Goal: Task Accomplishment & Management: Manage account settings

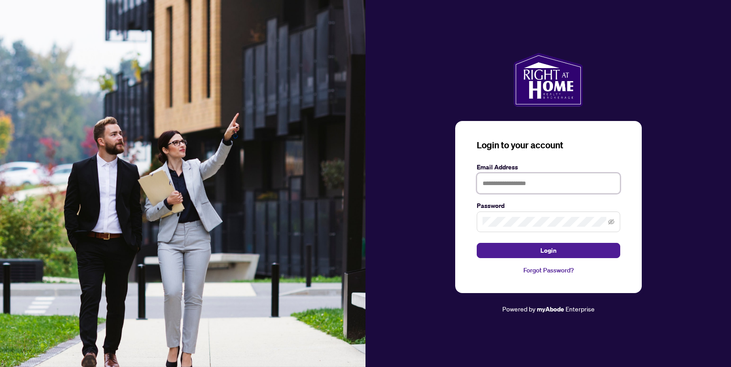
click at [514, 187] on input "text" at bounding box center [549, 183] width 144 height 21
type input "**********"
click at [520, 227] on span at bounding box center [549, 222] width 144 height 21
click at [477, 243] on button "Login" at bounding box center [549, 250] width 144 height 15
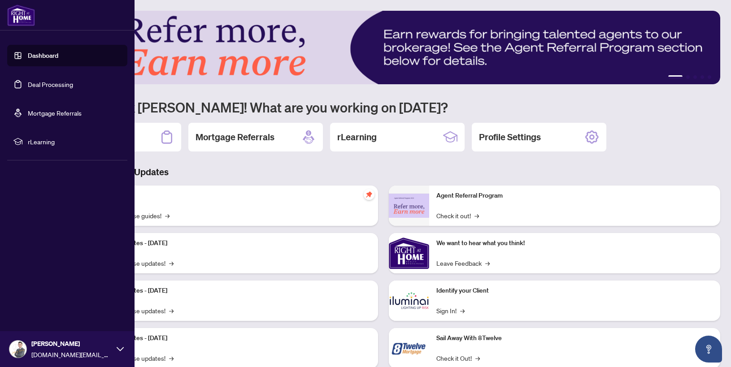
click at [48, 82] on link "Deal Processing" at bounding box center [50, 84] width 45 height 8
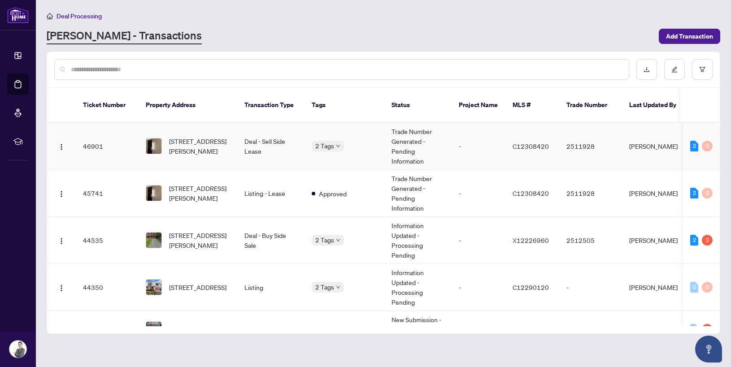
click at [368, 146] on td "2 Tags" at bounding box center [345, 146] width 80 height 47
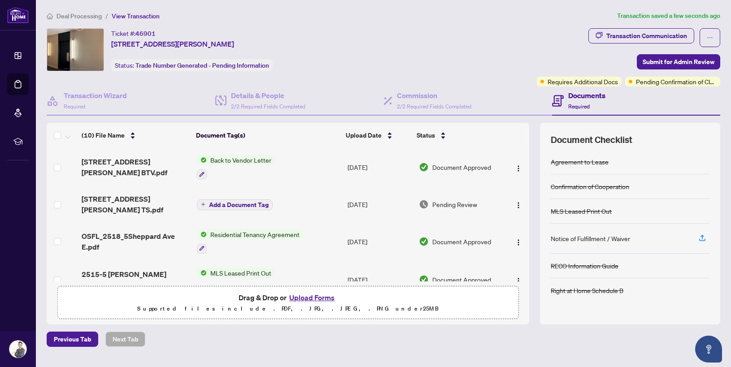
click at [156, 172] on td "[STREET_ADDRESS][PERSON_NAME] BTV.pdf" at bounding box center [135, 167] width 115 height 39
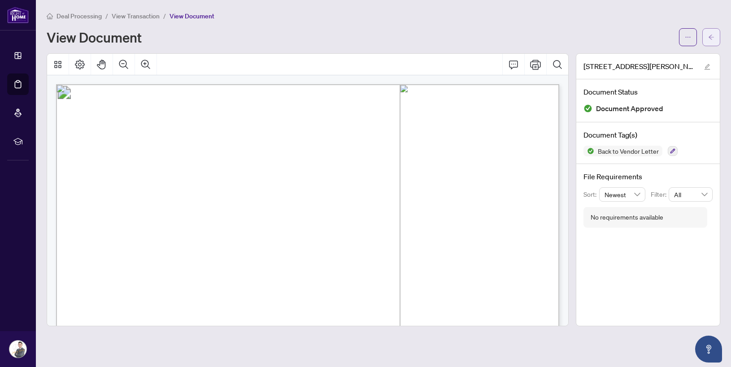
click at [713, 37] on icon "arrow-left" at bounding box center [711, 37] width 6 height 6
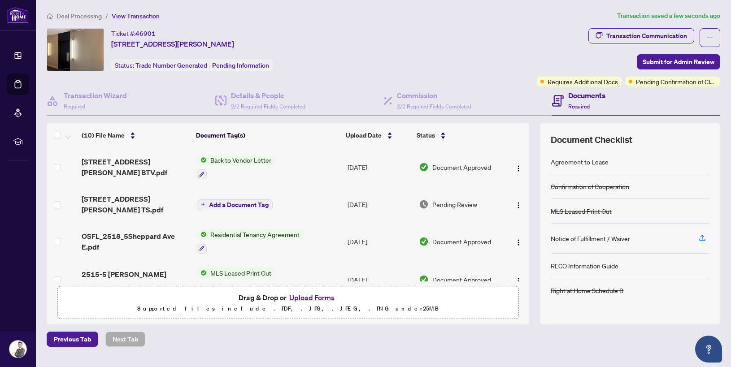
click at [170, 205] on td "[STREET_ADDRESS][PERSON_NAME] TS.pdf" at bounding box center [135, 205] width 115 height 36
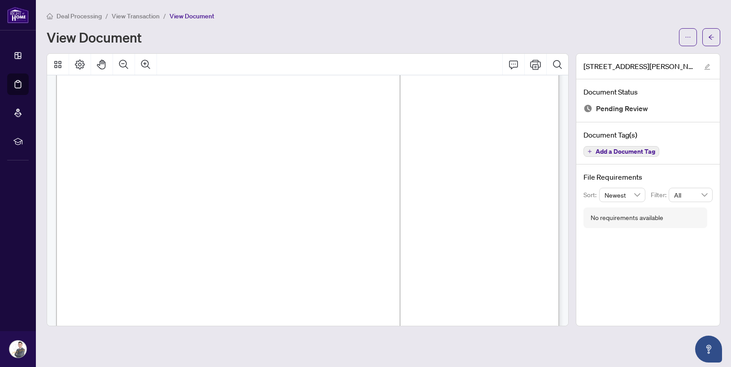
scroll to position [27, 0]
click at [691, 35] on icon "ellipsis" at bounding box center [688, 37] width 6 height 6
click at [668, 55] on span "Download" at bounding box center [656, 57] width 68 height 10
click at [712, 37] on icon "arrow-left" at bounding box center [711, 37] width 5 height 5
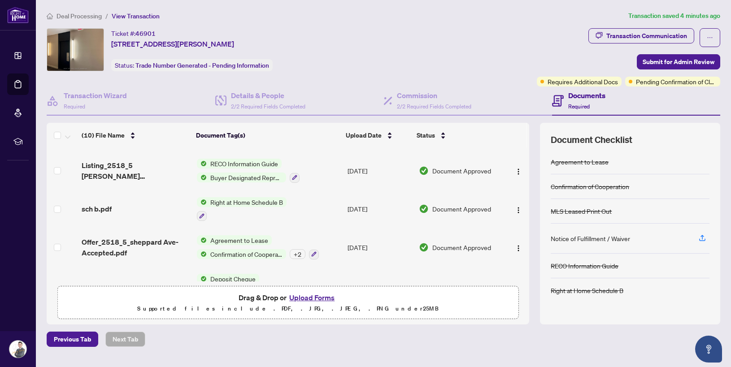
scroll to position [240, 0]
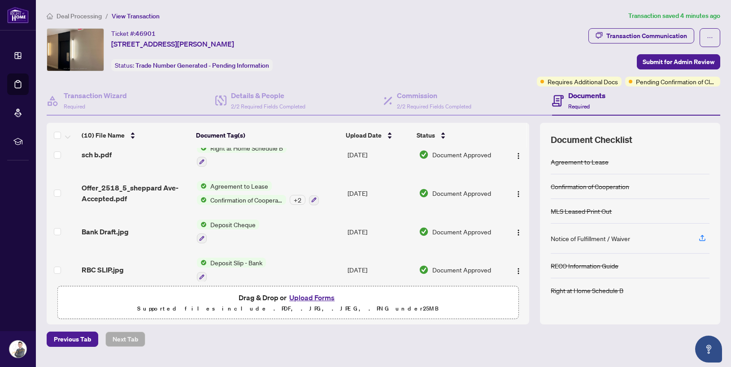
click at [315, 293] on button "Upload Forms" at bounding box center [312, 298] width 51 height 12
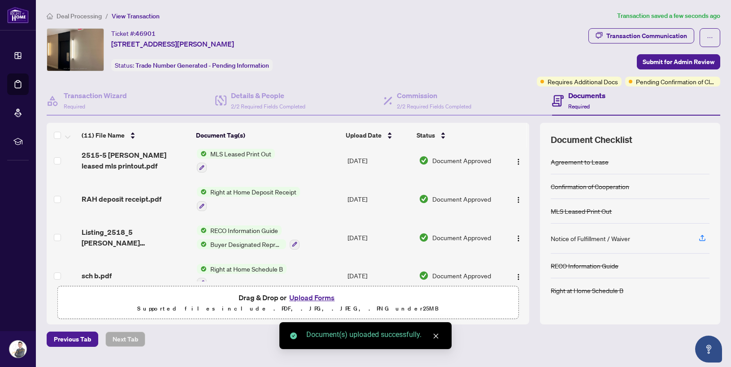
scroll to position [0, 0]
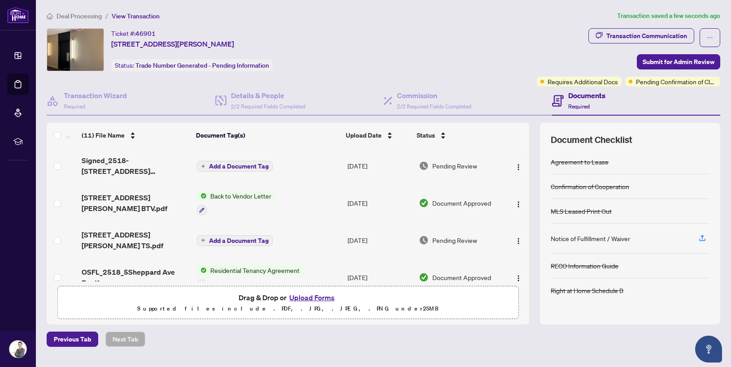
click at [251, 167] on span "Add a Document Tag" at bounding box center [239, 166] width 60 height 6
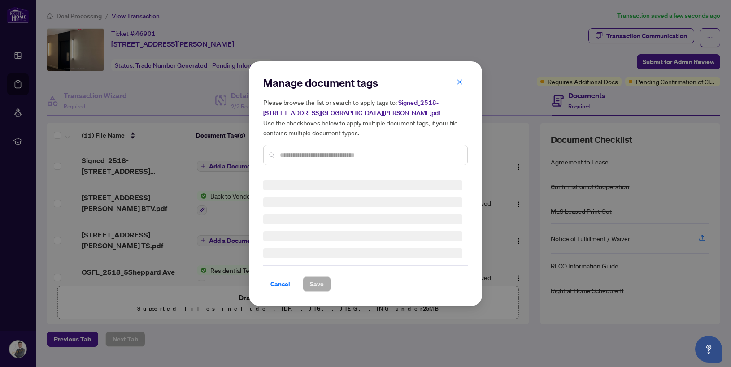
click at [334, 151] on div "Manage document tags Please browse the list or search to apply tags to: Signed_…" at bounding box center [365, 124] width 205 height 97
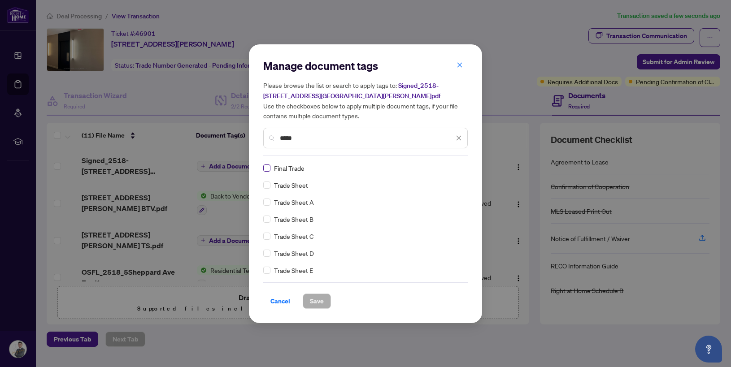
type input "*****"
click at [326, 301] on button "Save" at bounding box center [317, 301] width 28 height 15
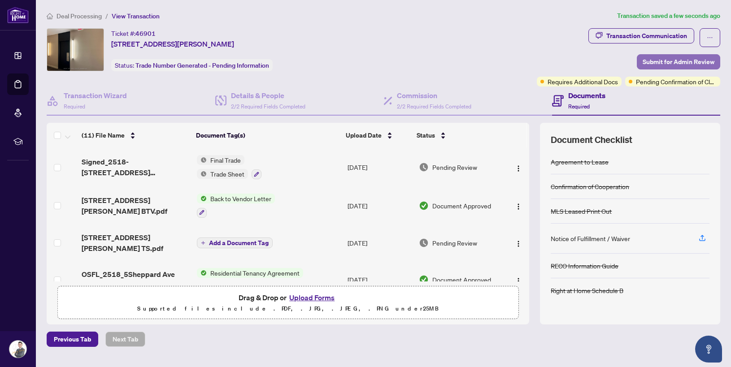
click at [683, 63] on span "Submit for Admin Review" at bounding box center [679, 62] width 72 height 14
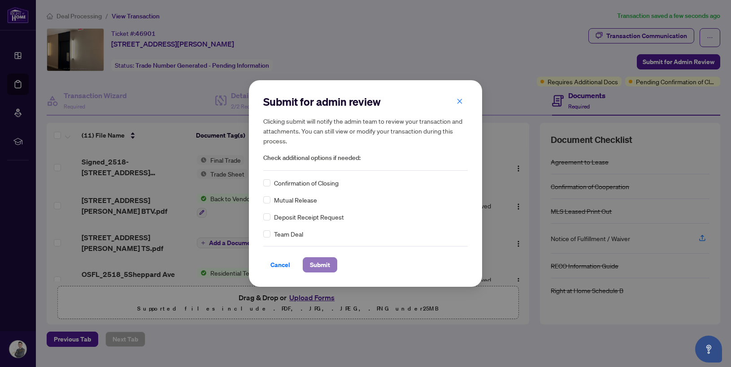
click at [329, 265] on span "Submit" at bounding box center [320, 265] width 20 height 14
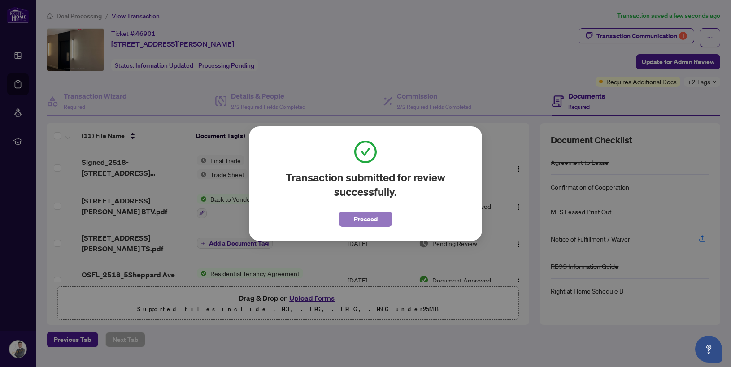
click at [382, 220] on button "Proceed" at bounding box center [366, 219] width 54 height 15
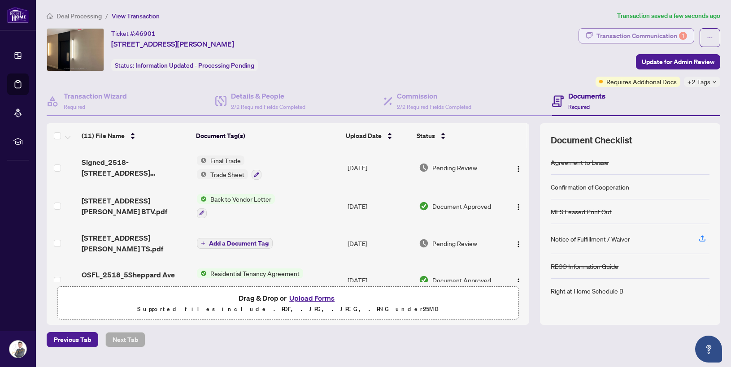
click at [609, 30] on div "Transaction Communication 1" at bounding box center [642, 36] width 91 height 14
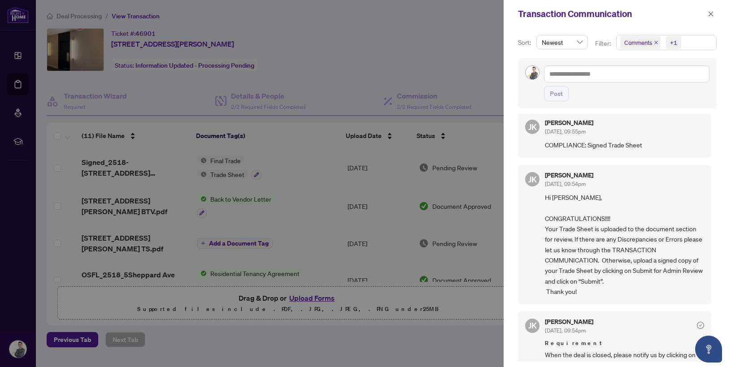
scroll to position [7, 0]
click at [712, 14] on icon "close" at bounding box center [711, 14] width 6 height 6
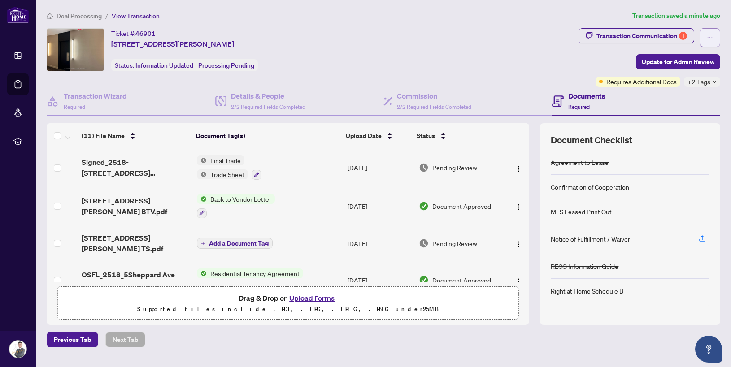
click at [716, 31] on button "button" at bounding box center [710, 37] width 21 height 19
click at [538, 49] on div "Ticket #: 46901 [STREET_ADDRESS][PERSON_NAME] Status: Information Updated - Pro…" at bounding box center [311, 49] width 529 height 43
click at [671, 66] on span "Update for Admin Review" at bounding box center [678, 62] width 73 height 14
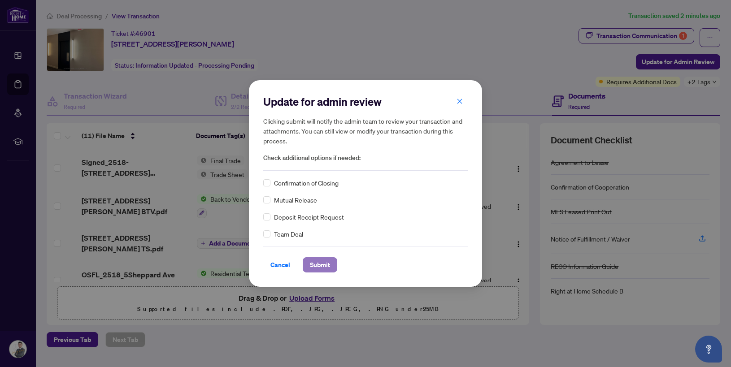
click at [328, 265] on span "Submit" at bounding box center [320, 265] width 20 height 14
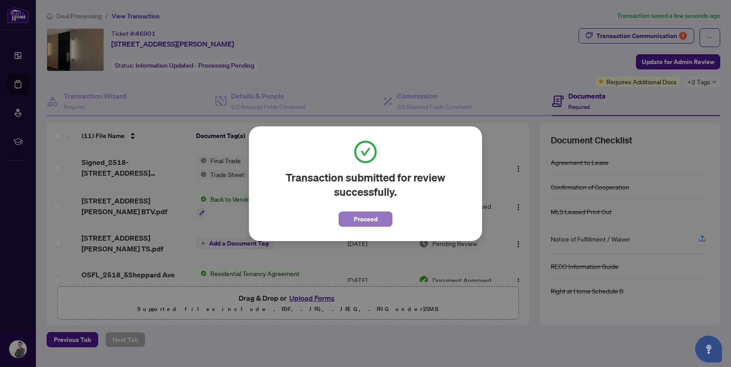
click at [364, 219] on span "Proceed" at bounding box center [366, 219] width 24 height 14
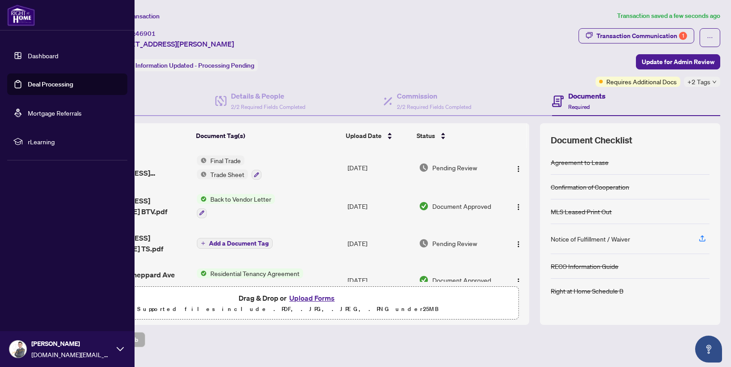
click at [58, 60] on link "Dashboard" at bounding box center [43, 56] width 31 height 8
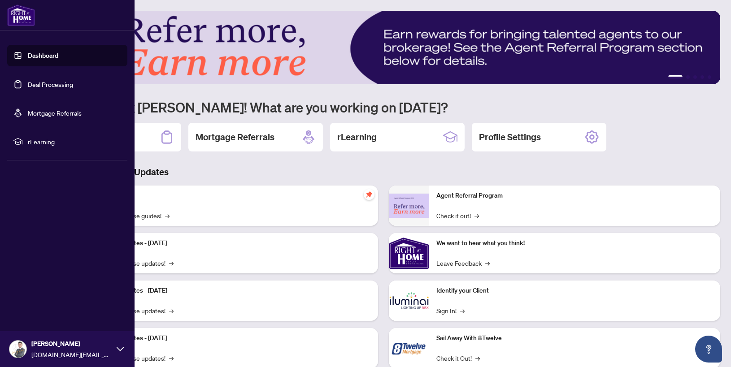
click at [28, 80] on link "Deal Processing" at bounding box center [50, 84] width 45 height 8
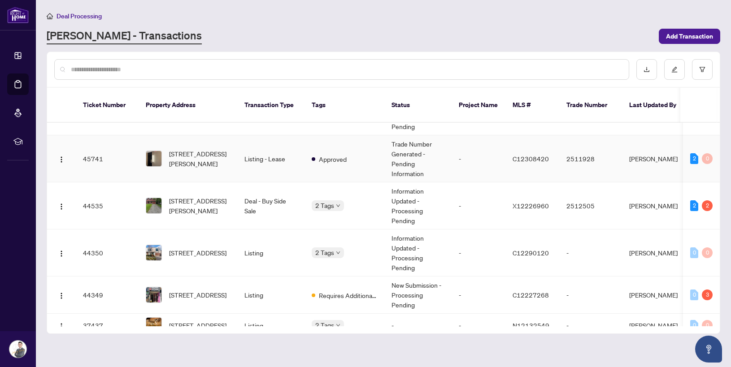
scroll to position [44, 0]
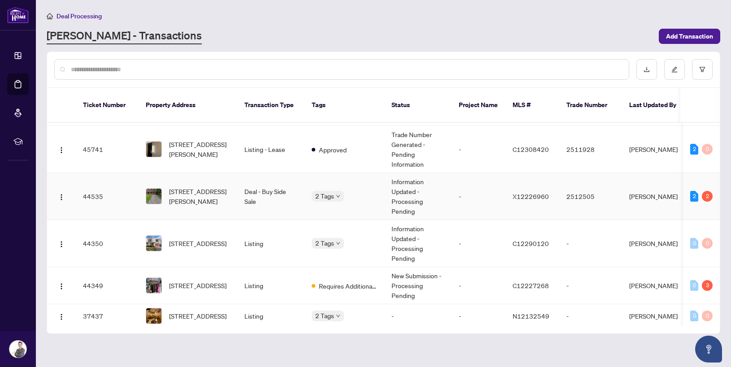
click at [449, 179] on td "Information Updated - Processing Pending" at bounding box center [418, 196] width 67 height 47
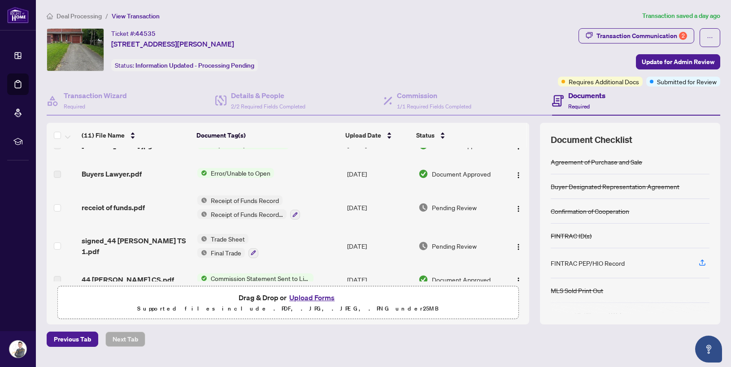
scroll to position [22, 0]
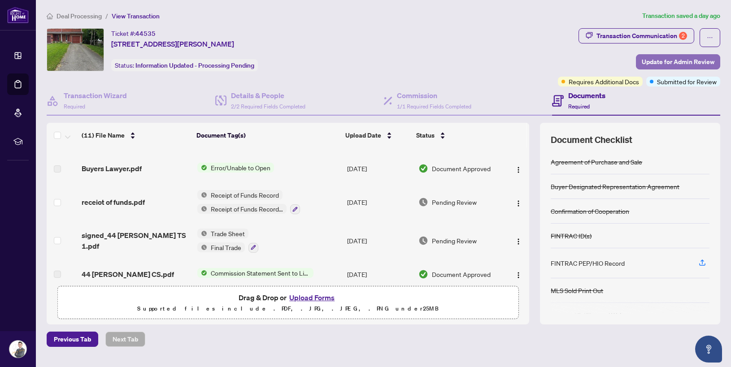
click at [702, 58] on span "Update for Admin Review" at bounding box center [678, 62] width 73 height 14
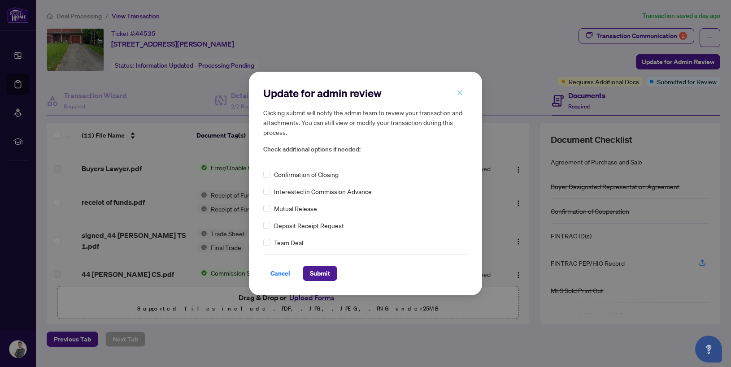
click at [463, 92] on icon "close" at bounding box center [460, 93] width 6 height 6
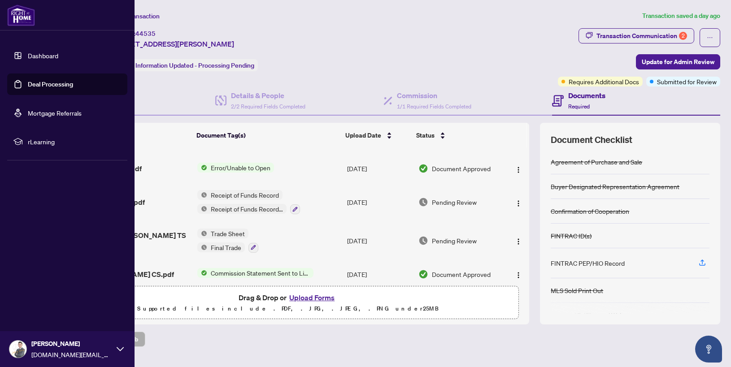
click at [28, 88] on link "Deal Processing" at bounding box center [50, 84] width 45 height 8
